Goal: Task Accomplishment & Management: Complete application form

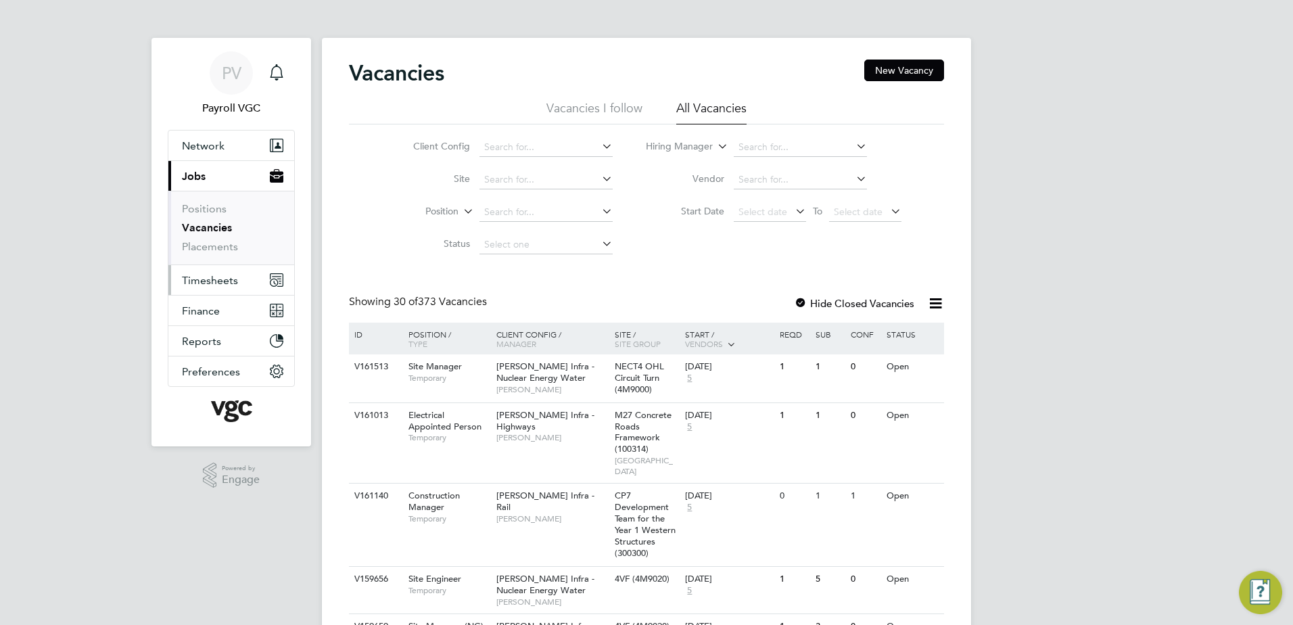
click at [205, 284] on span "Timesheets" at bounding box center [210, 280] width 56 height 13
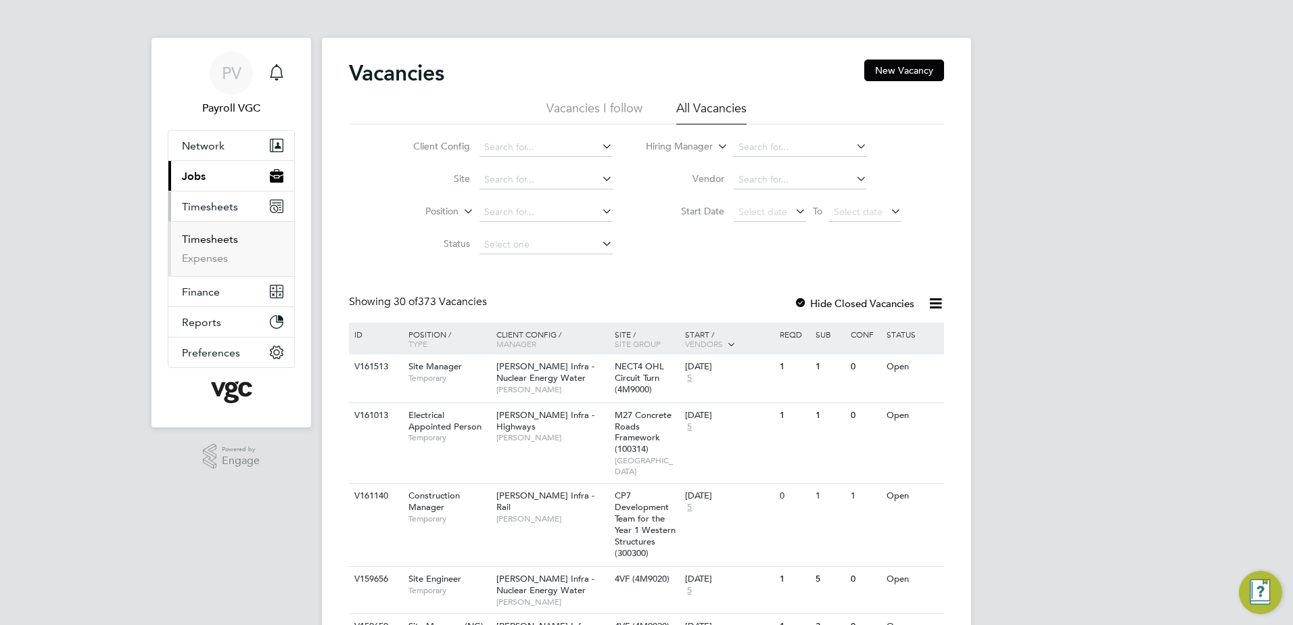
click at [204, 241] on link "Timesheets" at bounding box center [210, 239] width 56 height 13
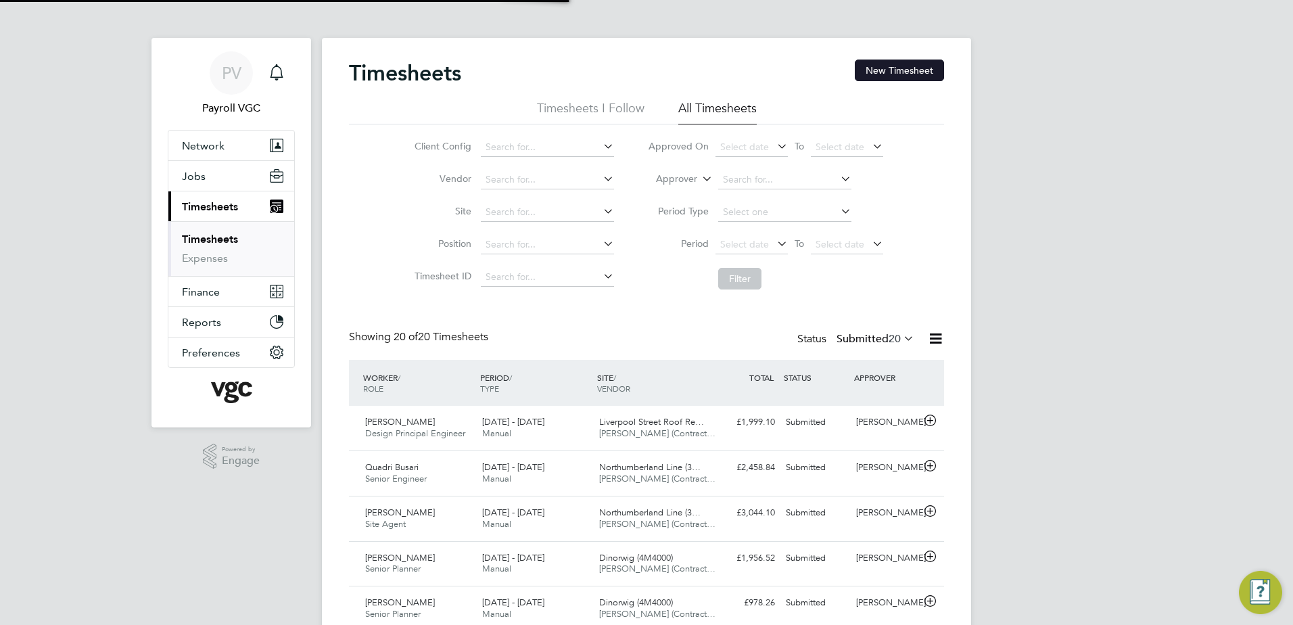
click at [887, 67] on button "New Timesheet" at bounding box center [899, 71] width 89 height 22
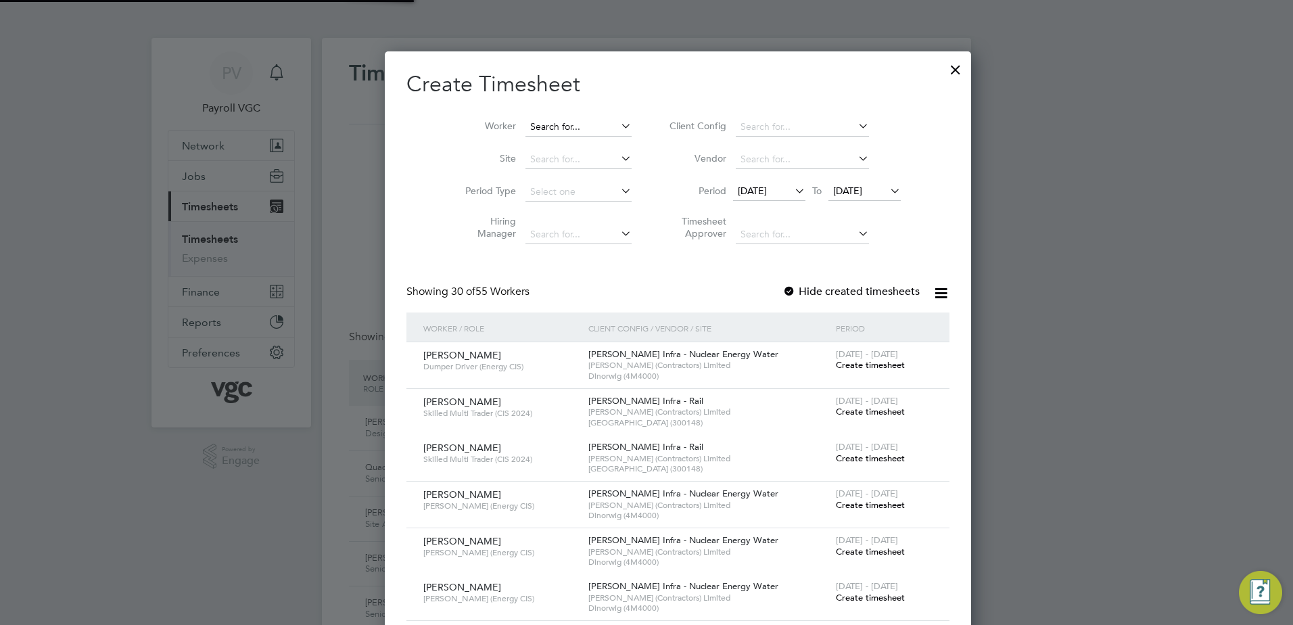
click at [525, 123] on input at bounding box center [578, 127] width 106 height 19
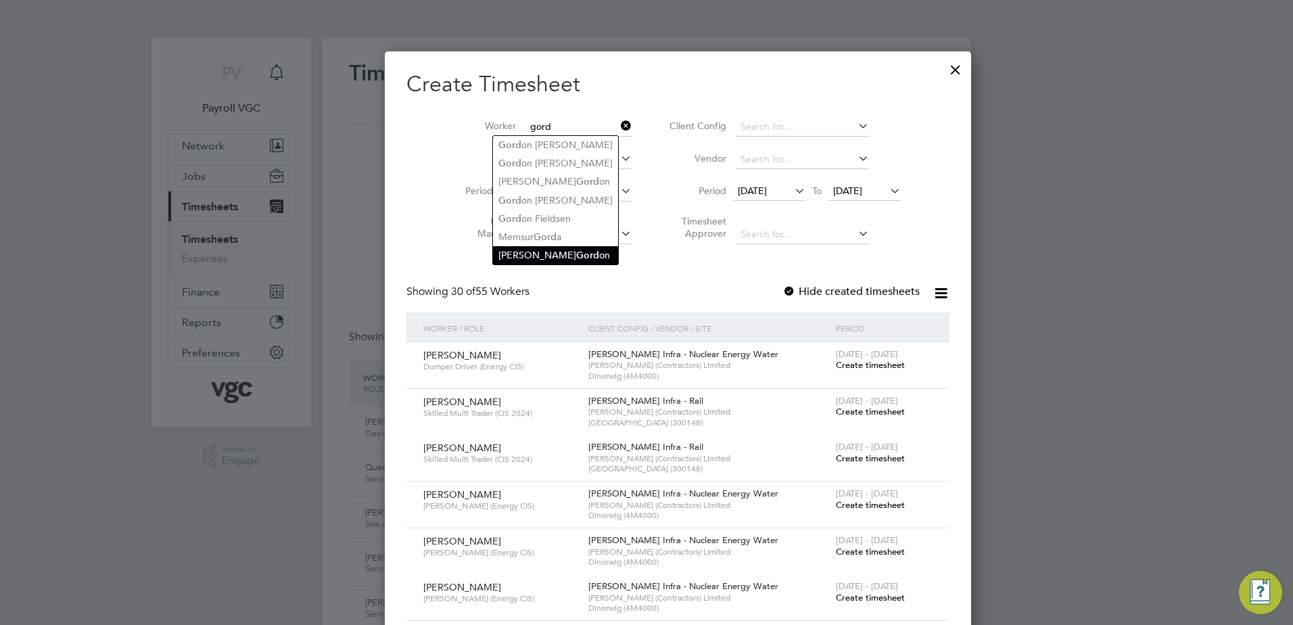
click at [557, 247] on li "[PERSON_NAME] on" at bounding box center [555, 255] width 125 height 18
type input "[PERSON_NAME]"
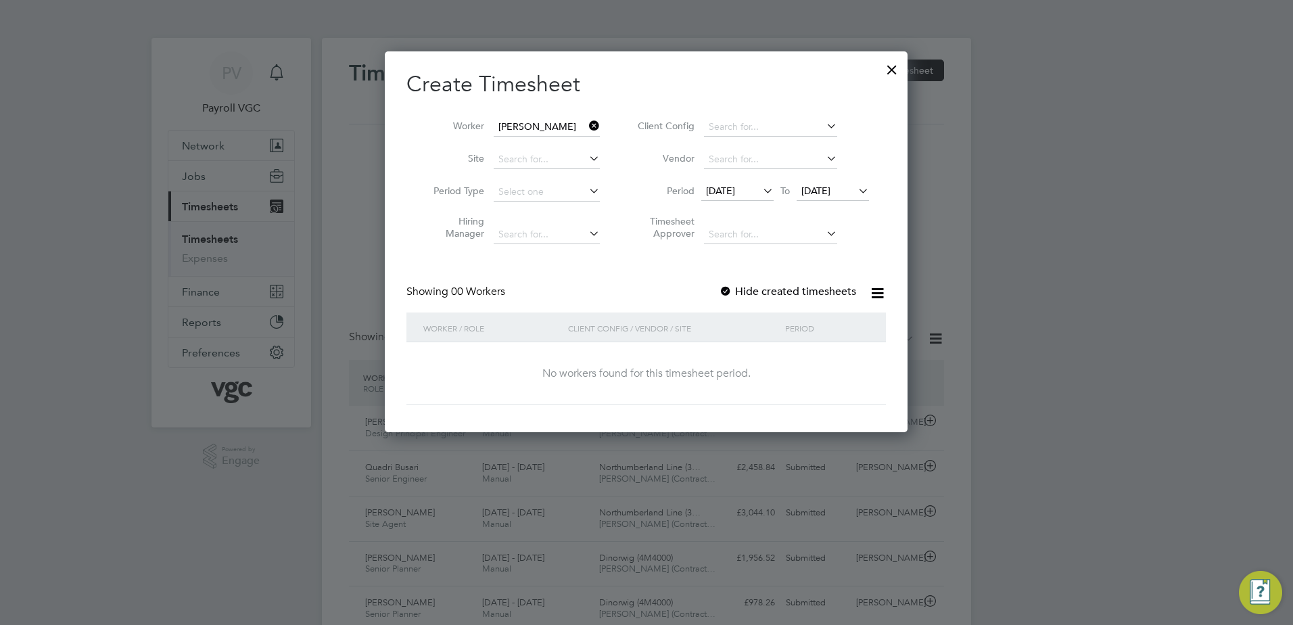
click at [728, 291] on div at bounding box center [726, 292] width 14 height 14
click at [707, 186] on span "[DATE]" at bounding box center [720, 191] width 29 height 12
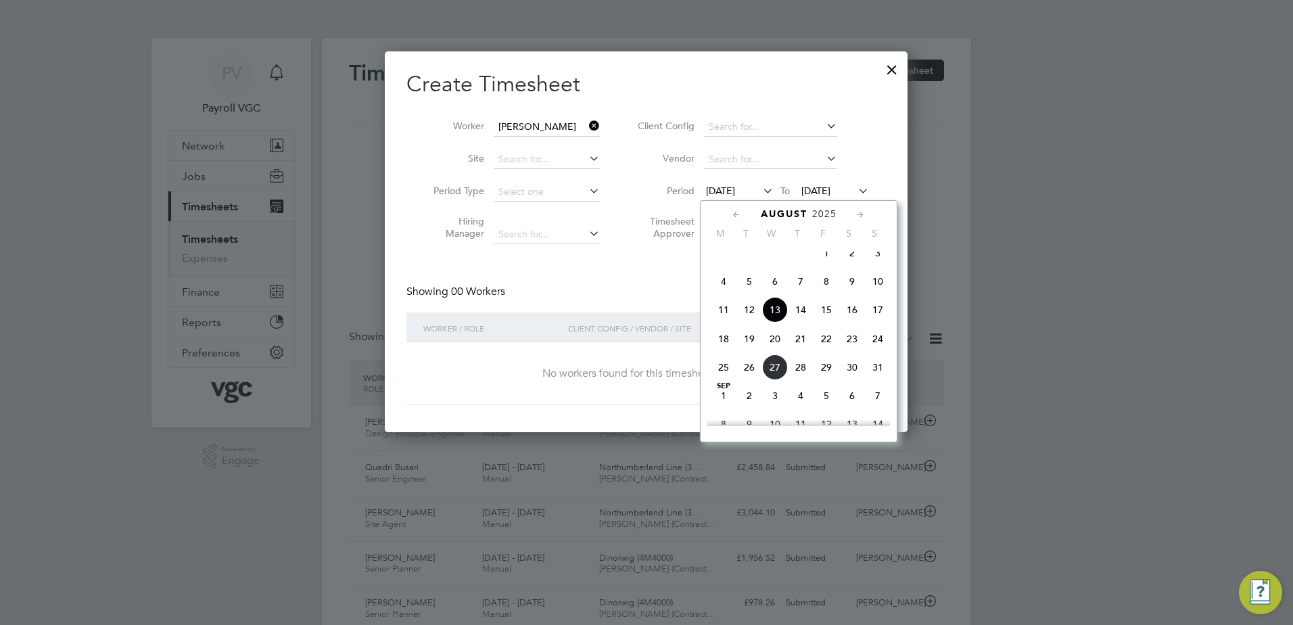
click at [709, 185] on span "[DATE]" at bounding box center [720, 191] width 29 height 12
click at [739, 266] on span at bounding box center [749, 253] width 26 height 26
click at [856, 190] on icon at bounding box center [856, 190] width 0 height 19
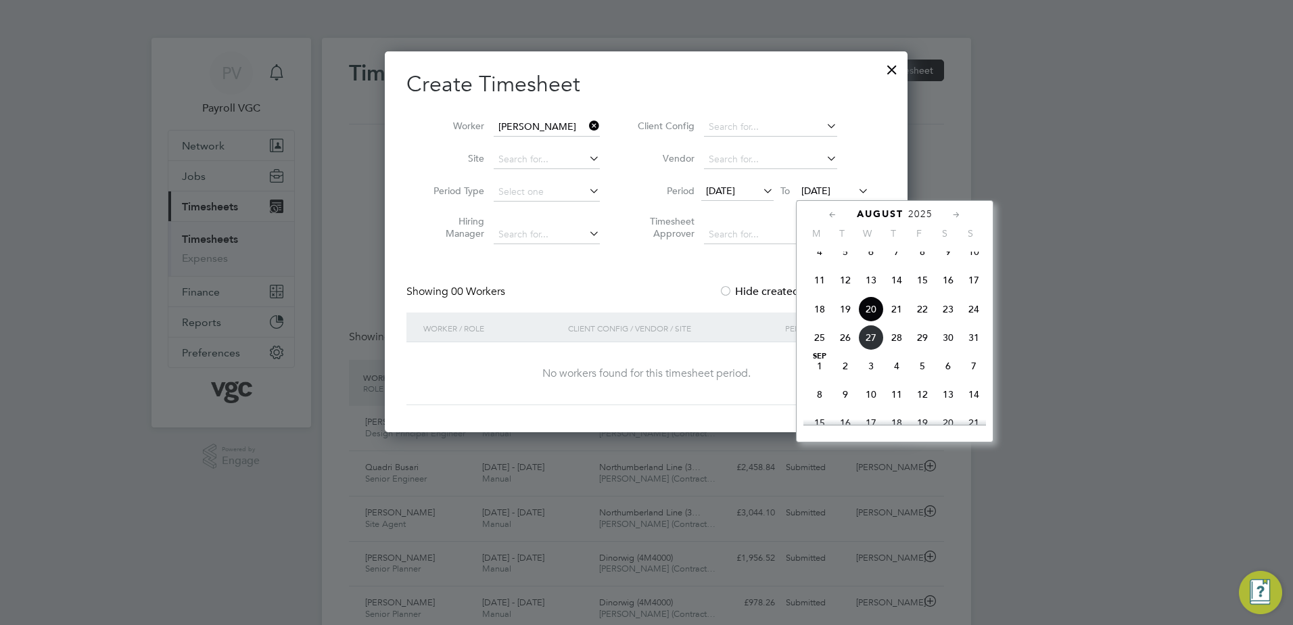
click at [945, 284] on span "16" at bounding box center [948, 280] width 26 height 26
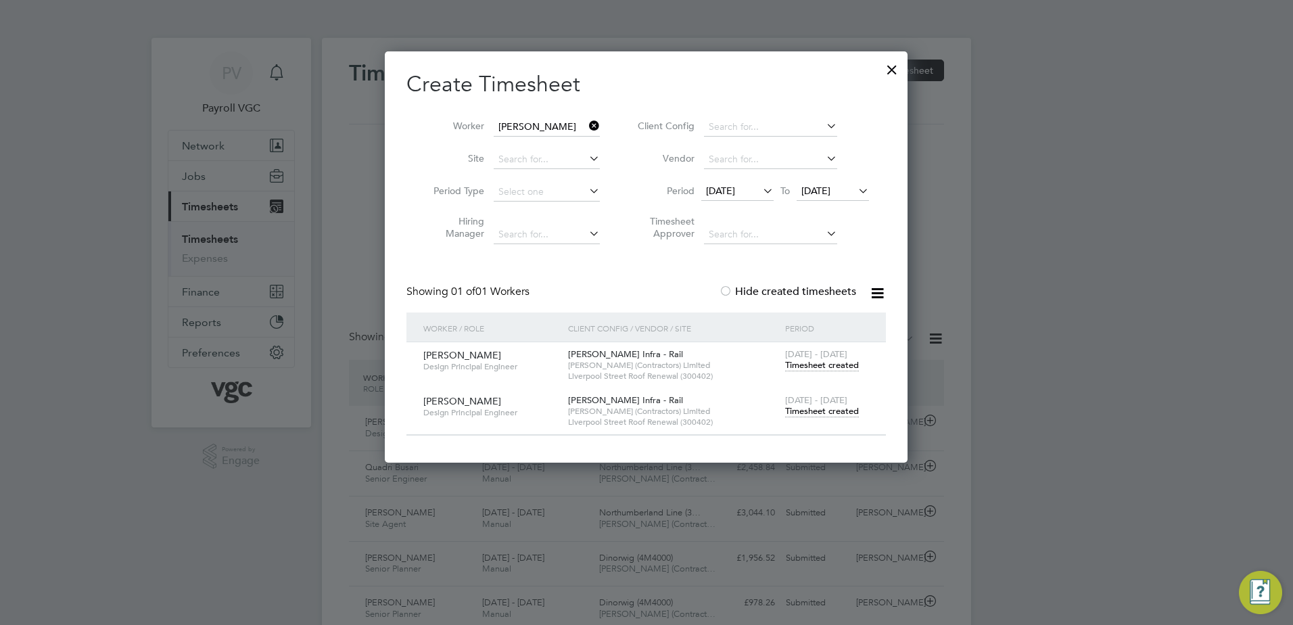
click at [734, 289] on label "Hide created timesheets" at bounding box center [787, 292] width 137 height 14
click at [803, 365] on span "Timesheet created" at bounding box center [822, 365] width 74 height 12
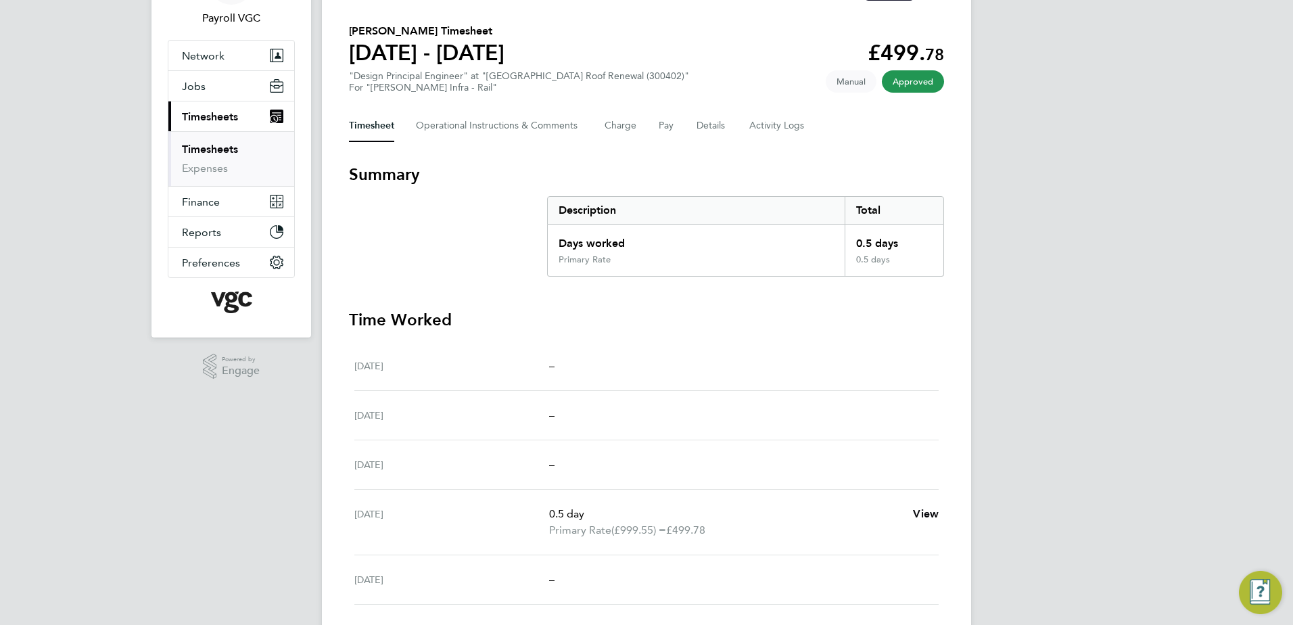
scroll to position [68, 0]
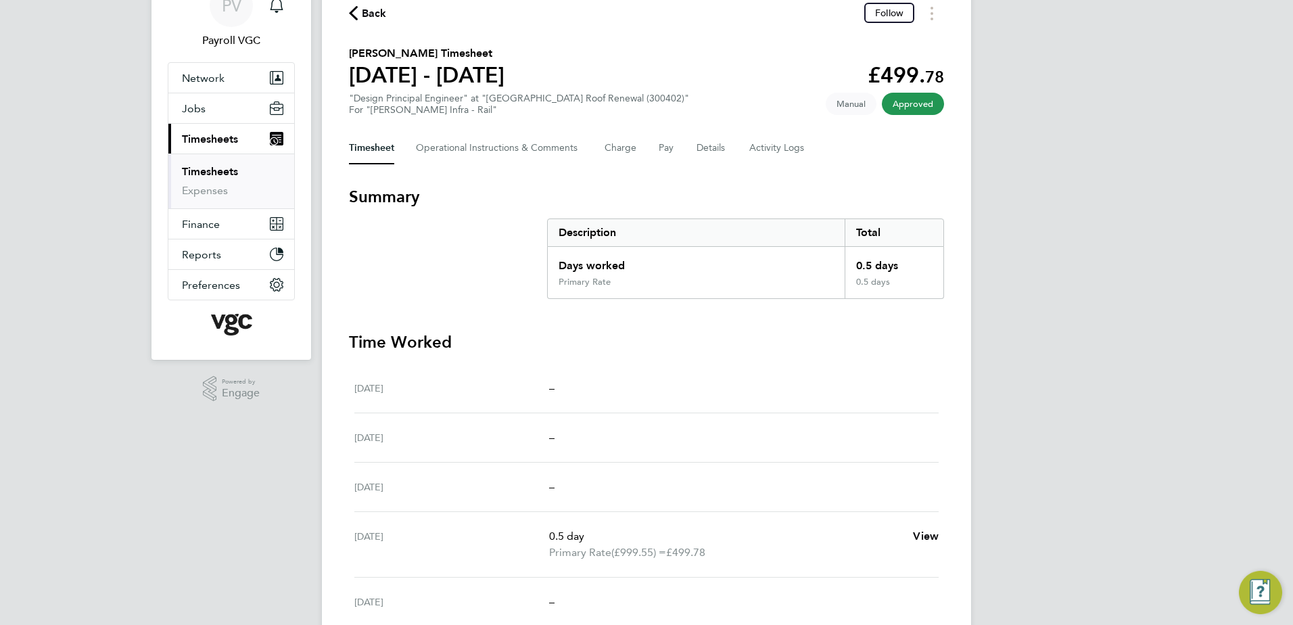
click at [352, 15] on icon "button" at bounding box center [353, 13] width 9 height 14
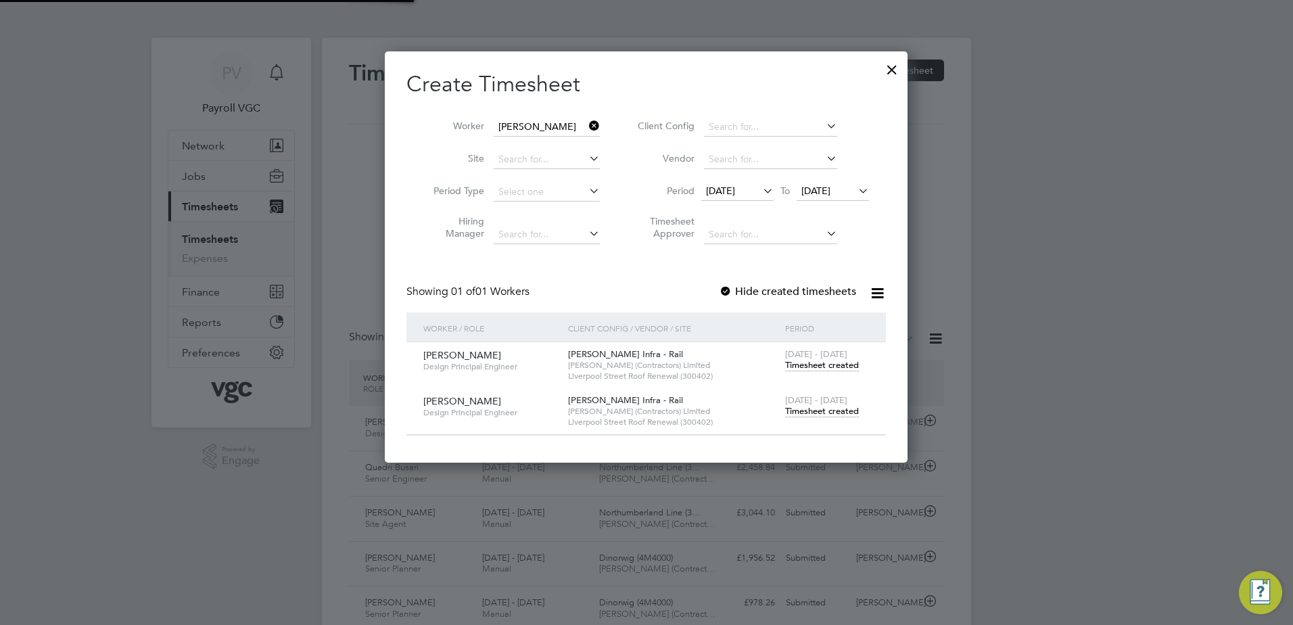
scroll to position [7, 7]
click at [825, 409] on span "Timesheet created" at bounding box center [822, 411] width 74 height 12
click at [892, 70] on div at bounding box center [892, 66] width 24 height 24
